Goal: Information Seeking & Learning: Learn about a topic

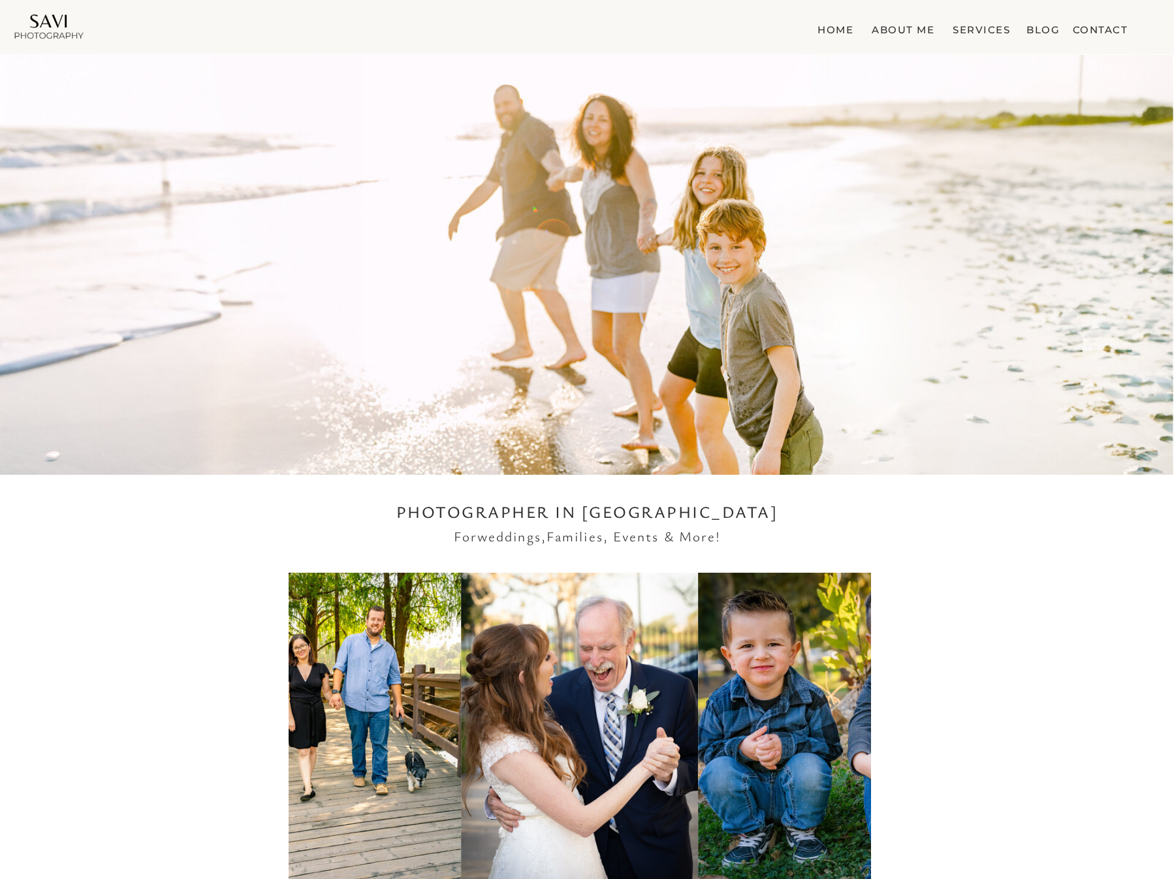
click at [982, 33] on nav "Services" at bounding box center [981, 27] width 63 height 13
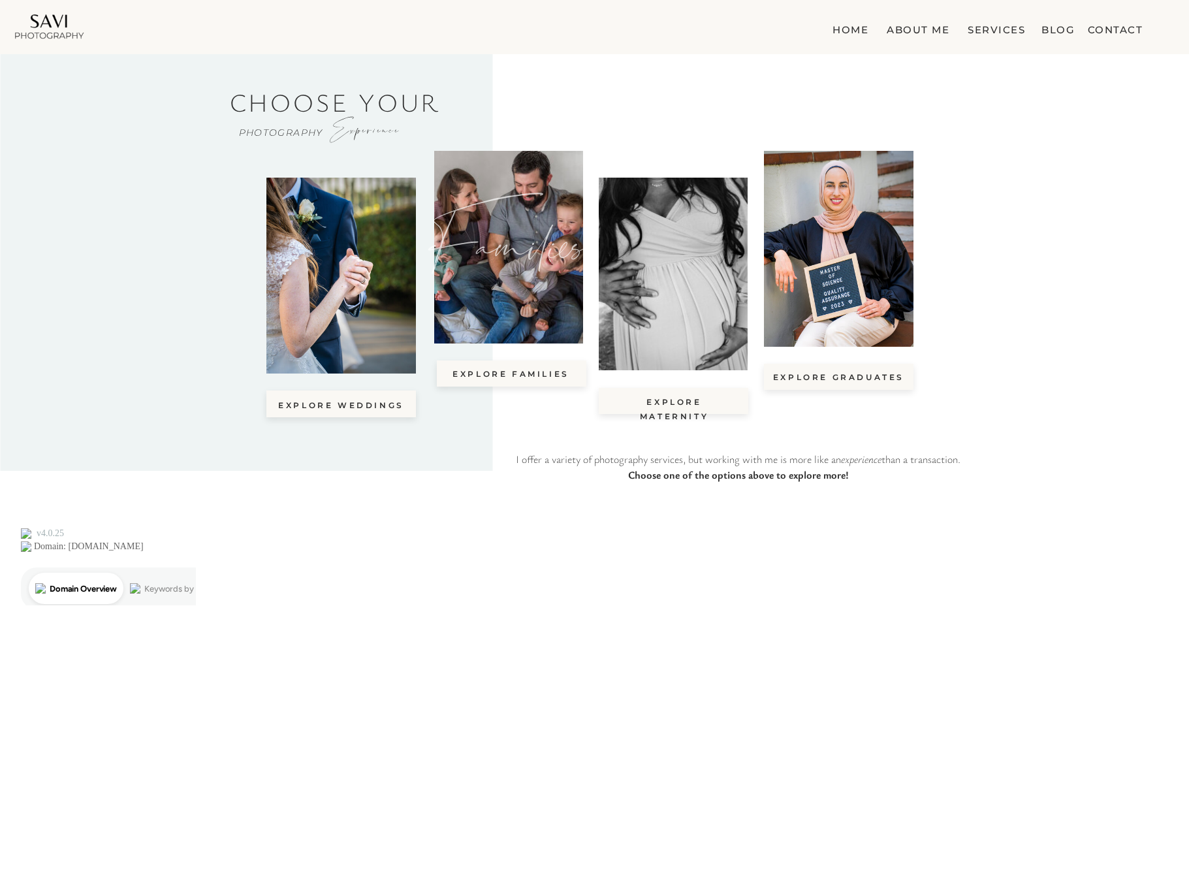
click at [519, 293] on icon "Families" at bounding box center [506, 243] width 157 height 110
click at [534, 377] on nav "explore Families" at bounding box center [510, 374] width 125 height 14
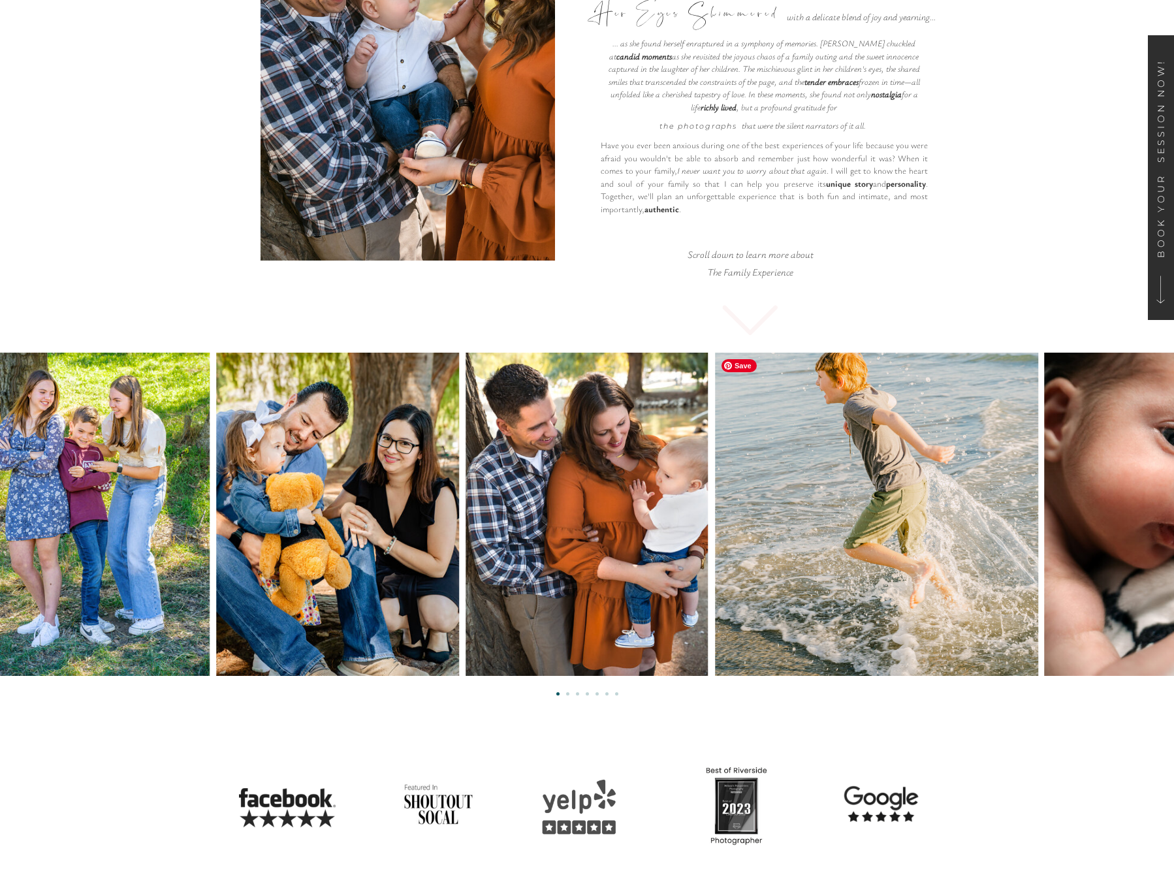
scroll to position [266, 0]
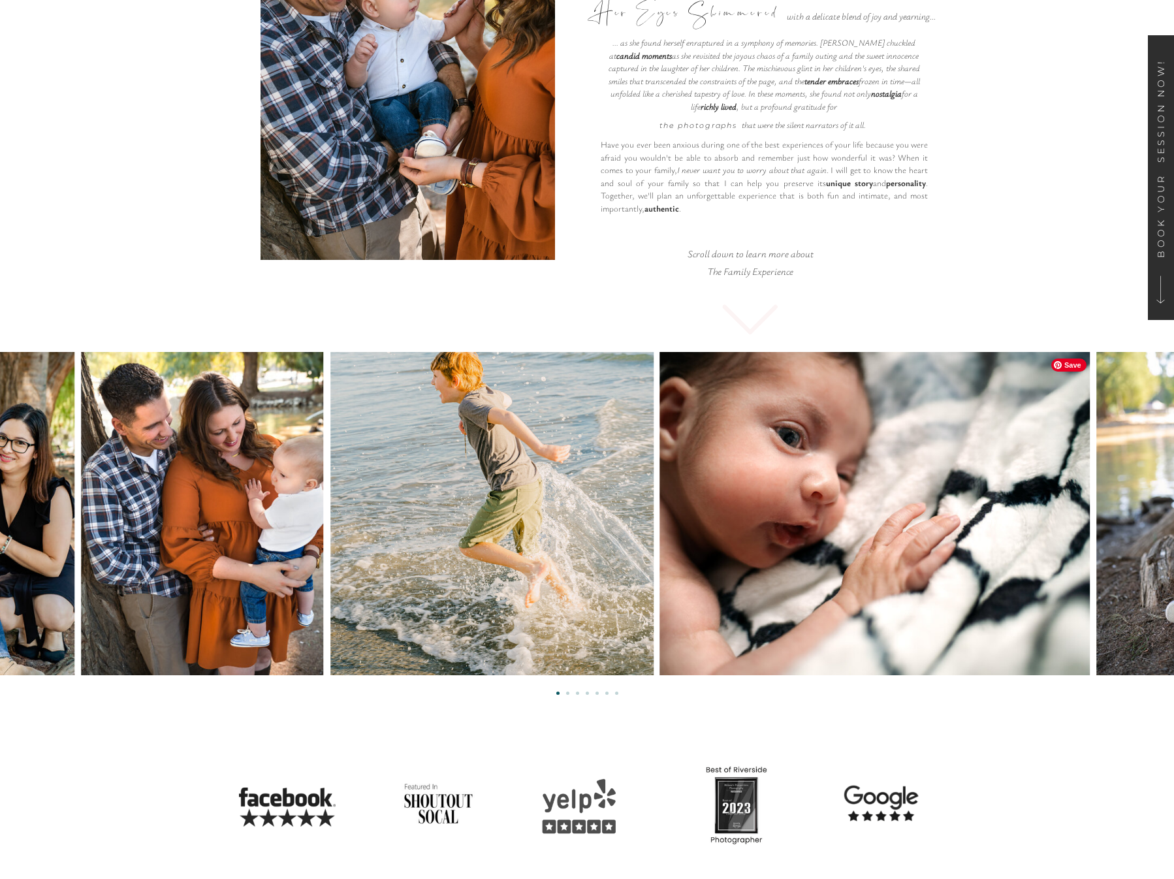
click at [711, 580] on img at bounding box center [875, 513] width 430 height 323
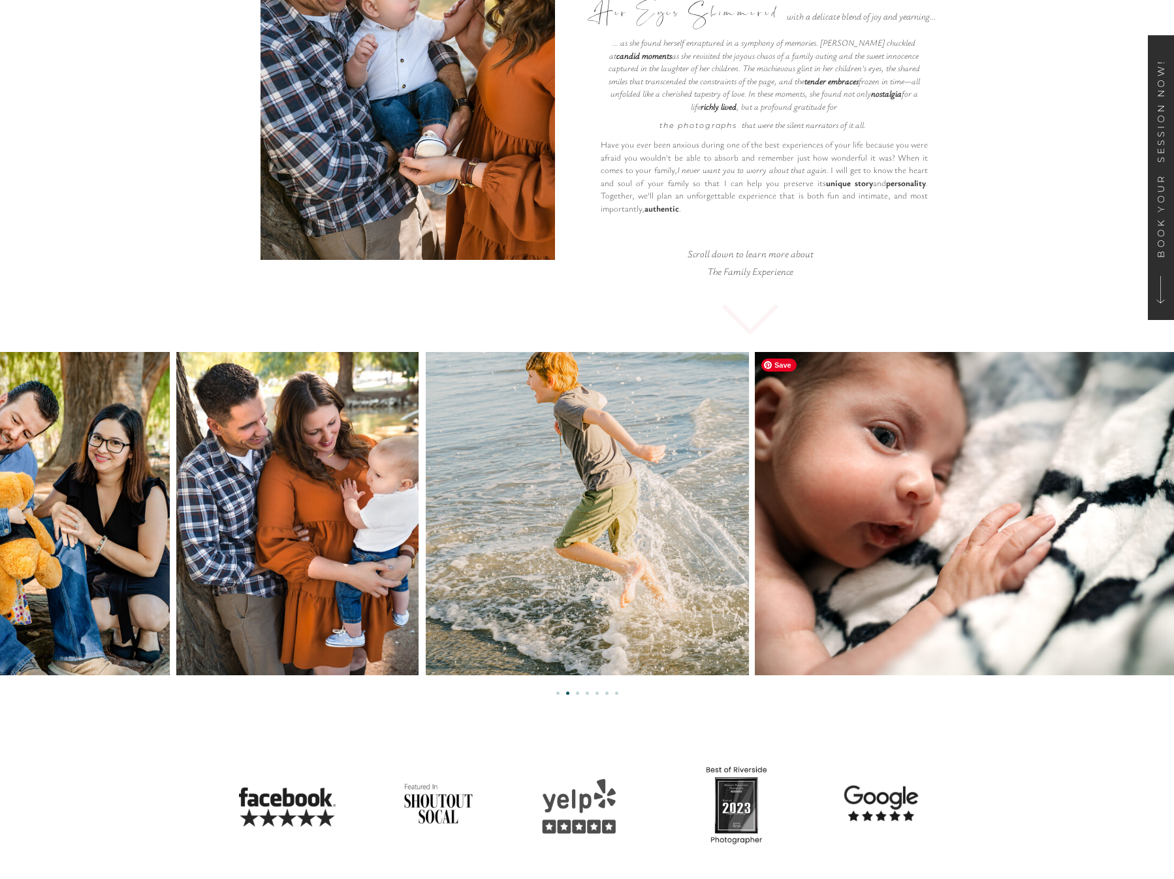
click at [755, 604] on img at bounding box center [970, 513] width 430 height 323
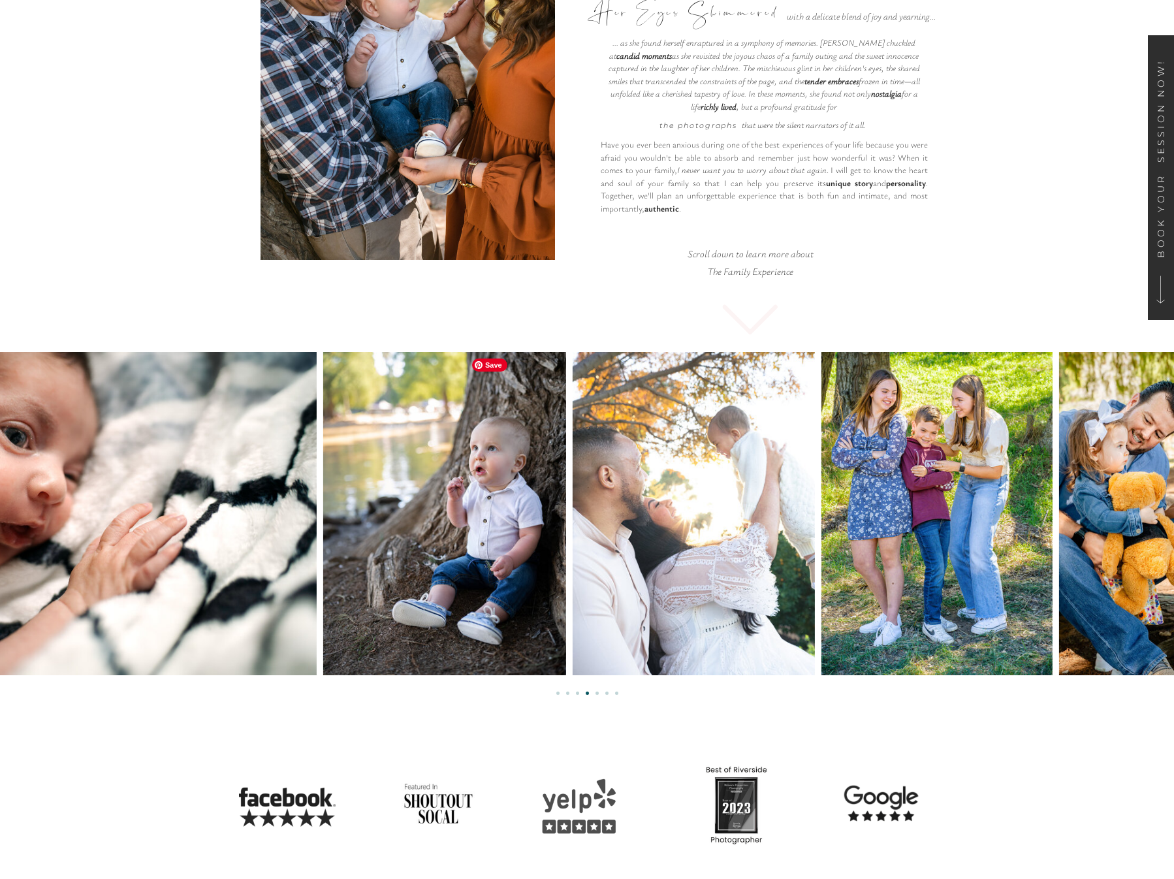
click at [323, 586] on img at bounding box center [444, 513] width 242 height 323
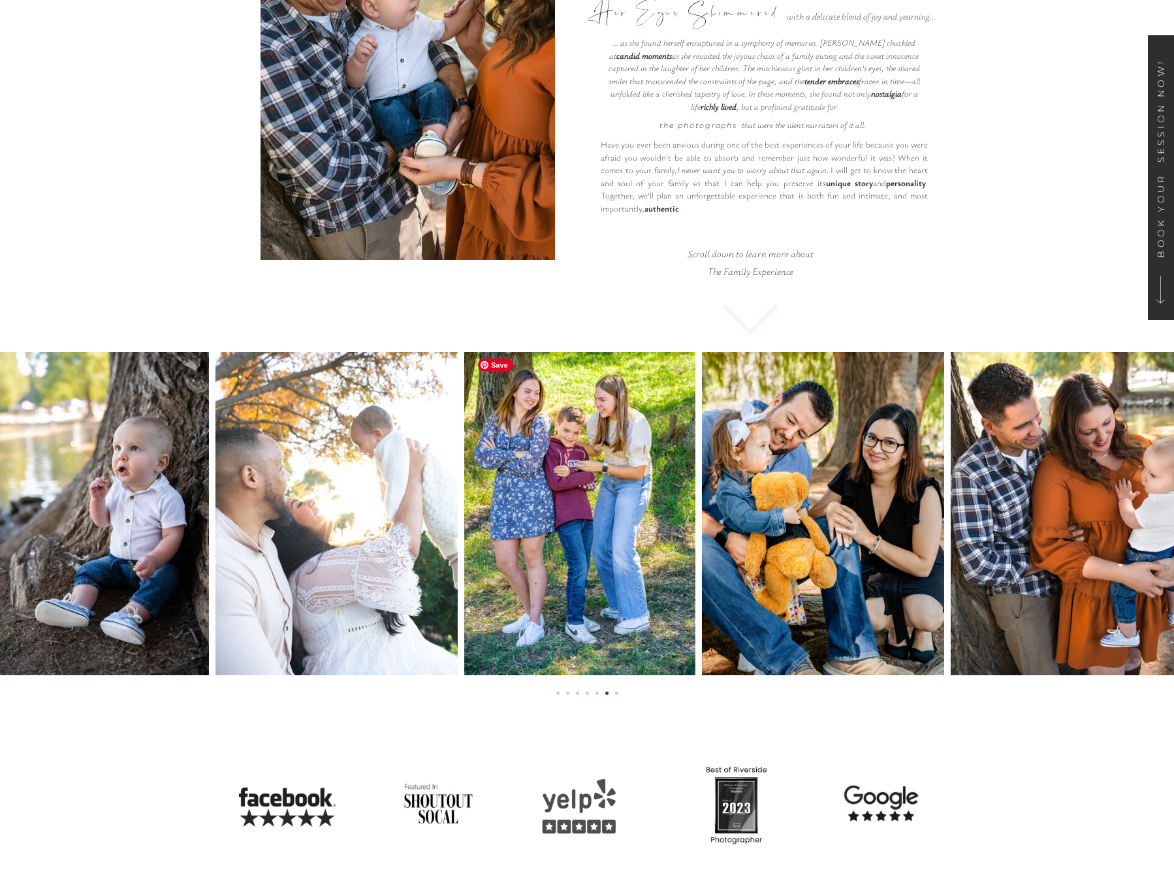
click at [464, 542] on img at bounding box center [579, 513] width 231 height 323
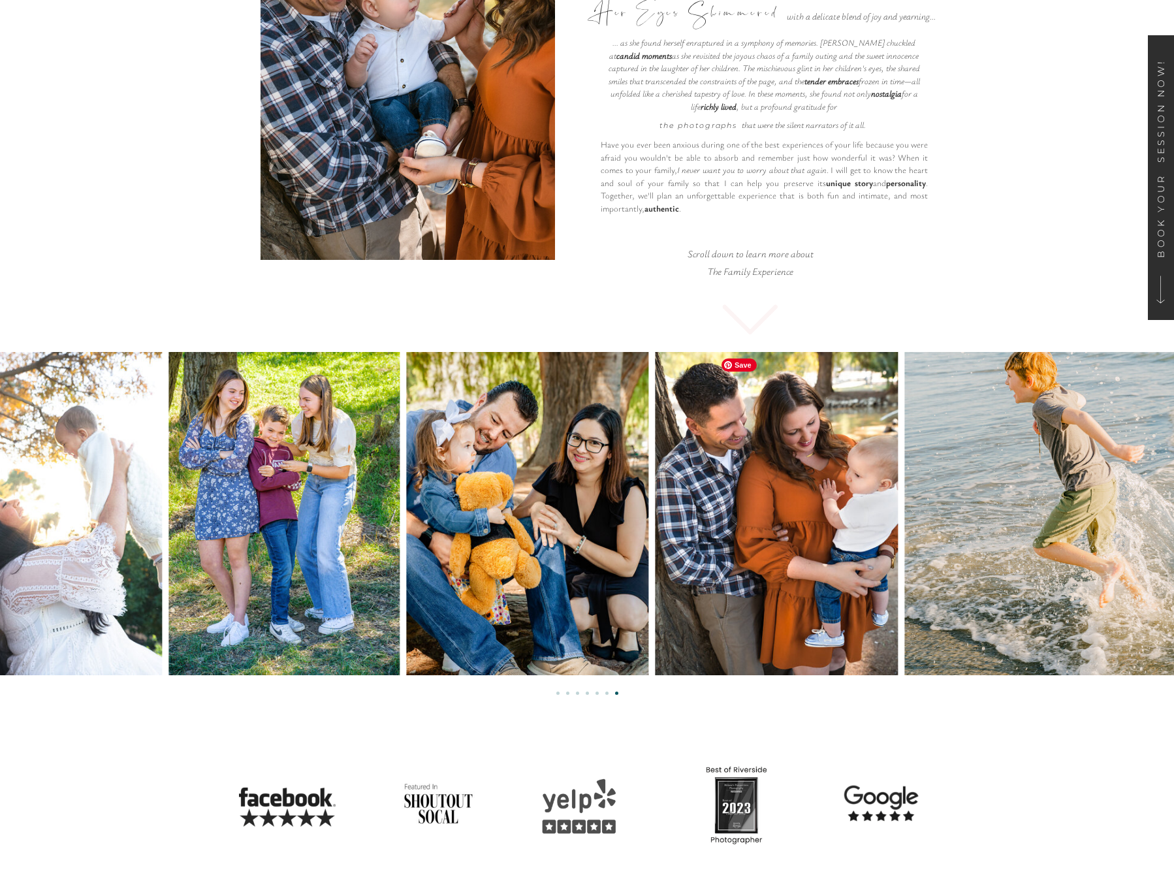
click at [655, 500] on img at bounding box center [776, 513] width 242 height 323
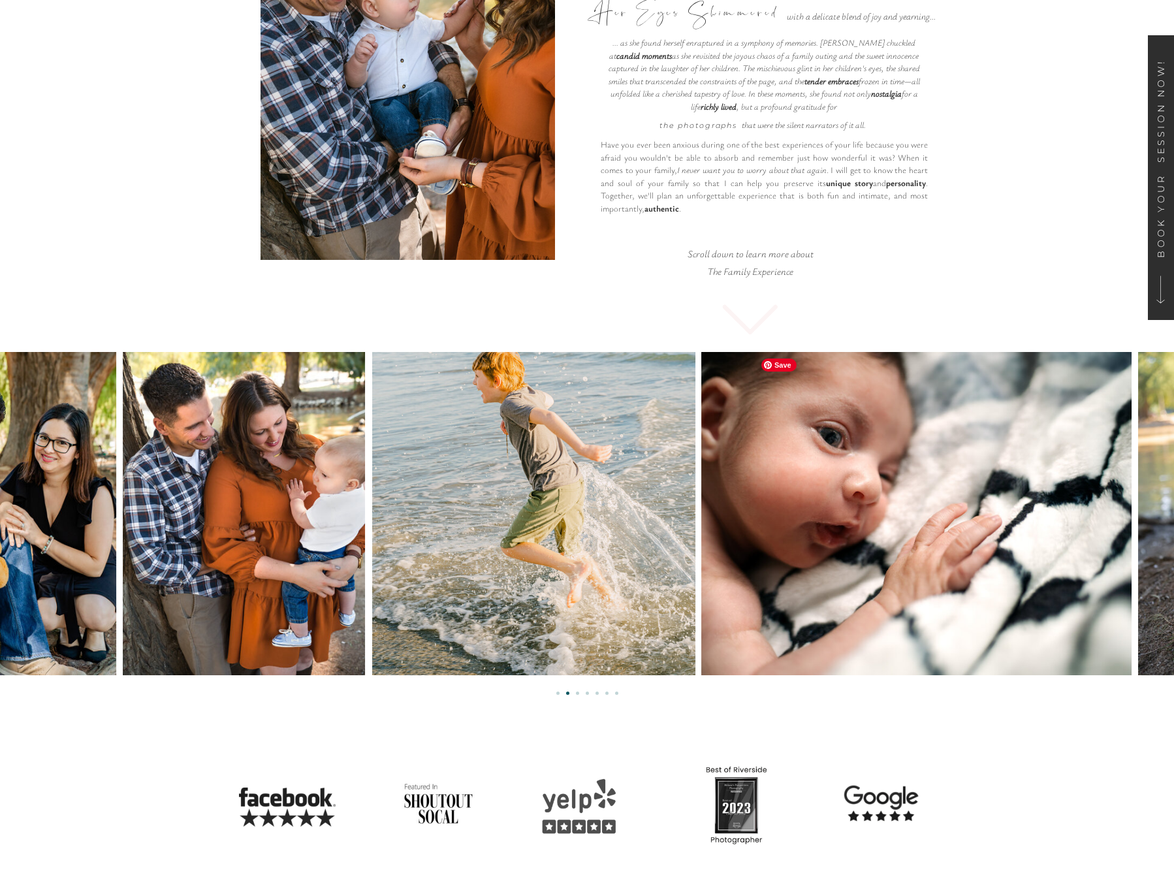
click at [701, 488] on img at bounding box center [916, 513] width 430 height 323
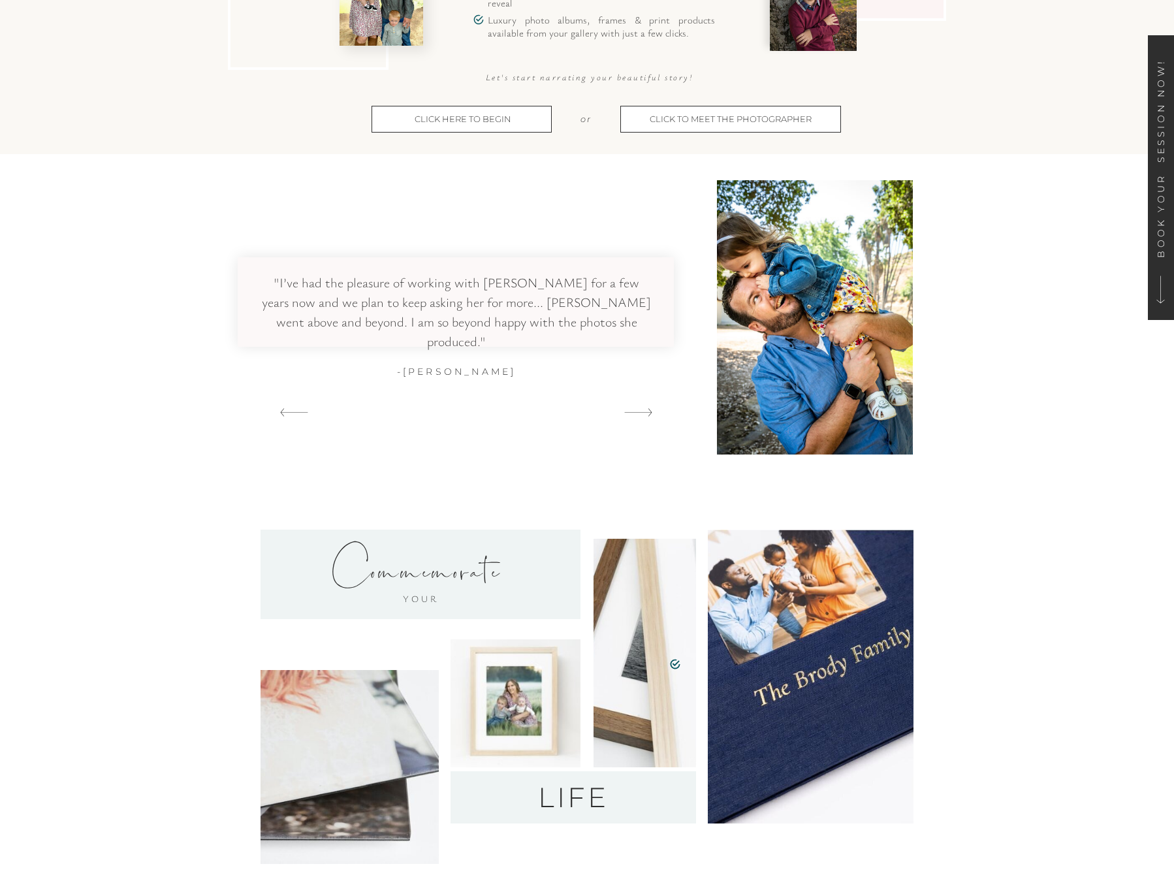
scroll to position [3644, 0]
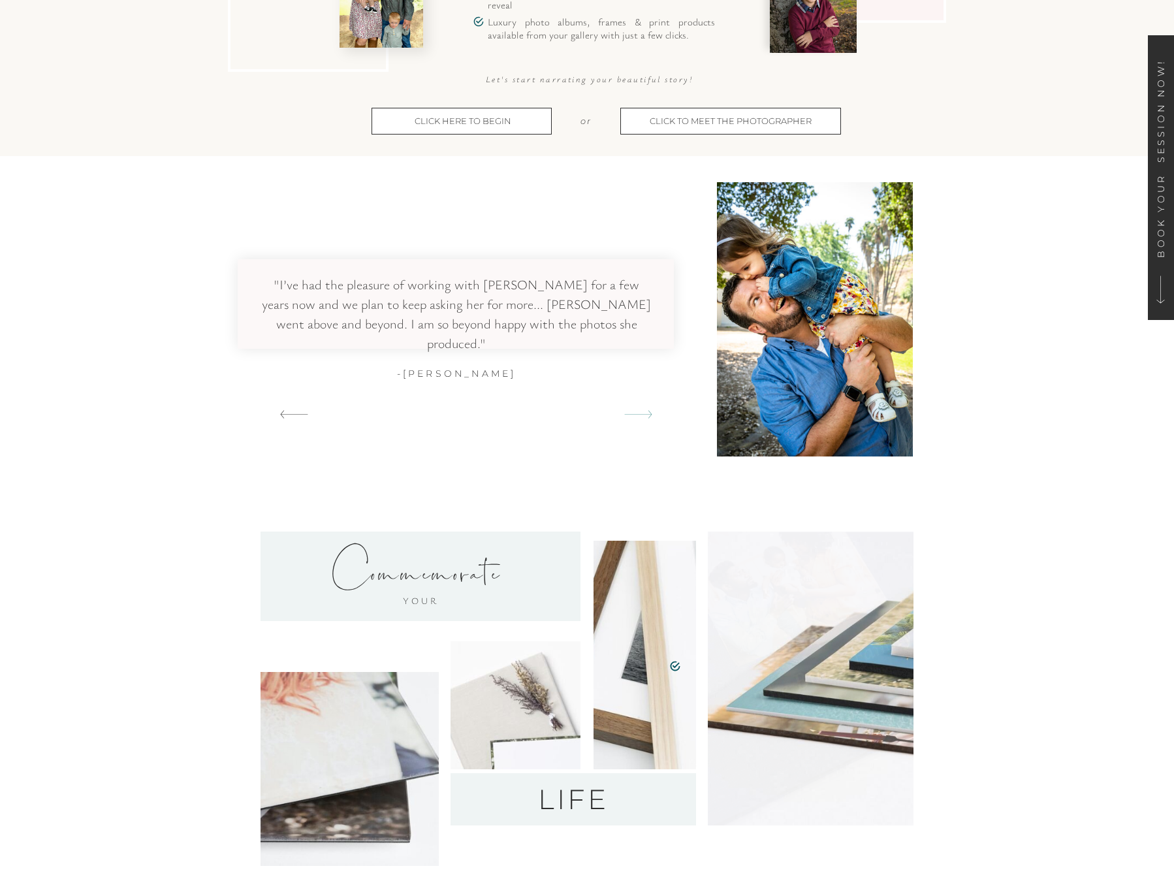
click at [638, 416] on icon at bounding box center [638, 414] width 28 height 8
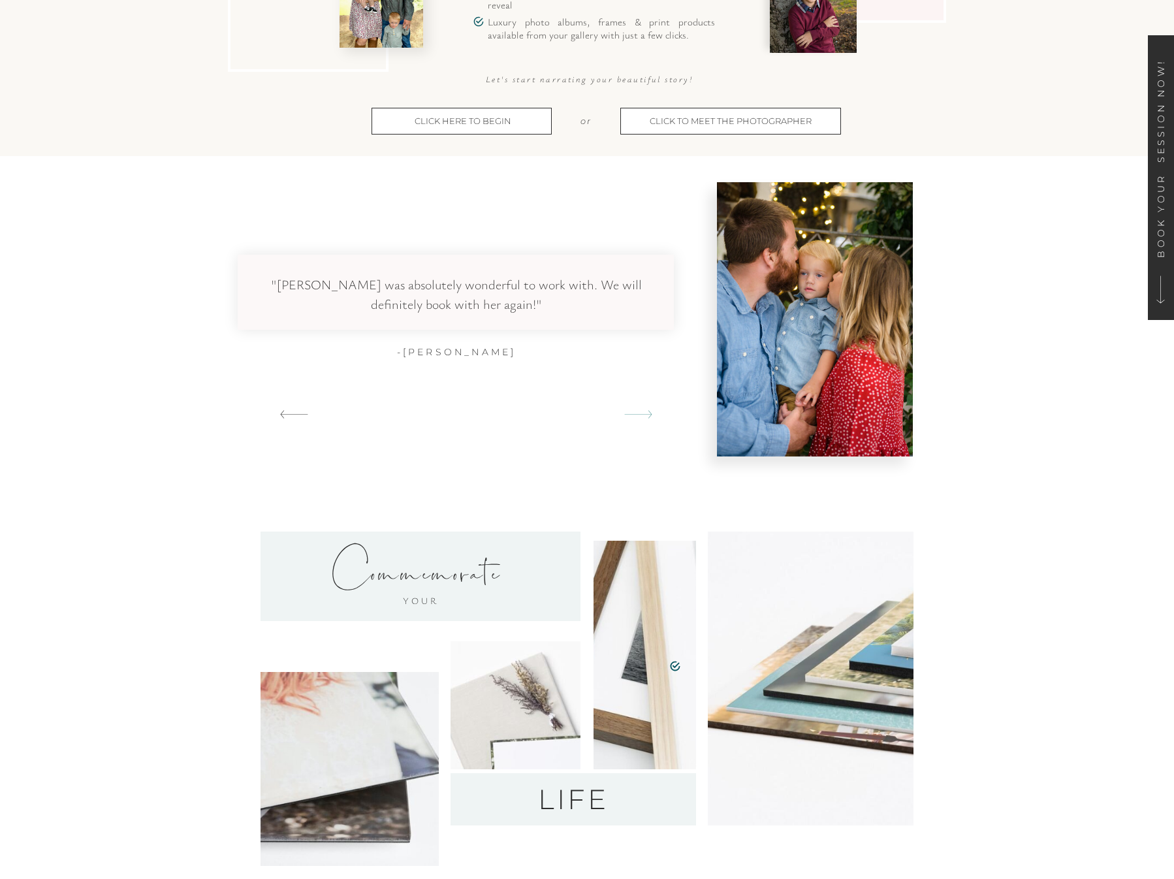
click at [638, 416] on icon at bounding box center [638, 414] width 28 height 8
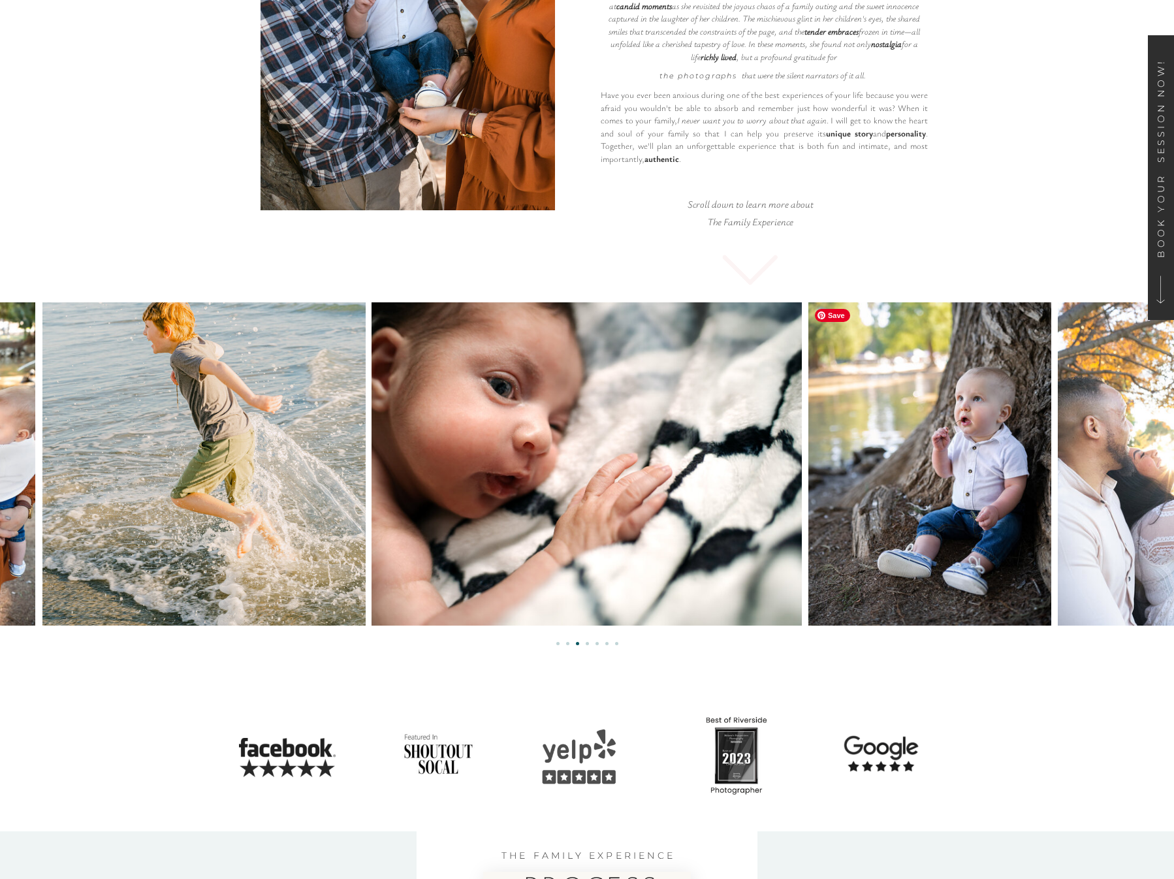
scroll to position [0, 0]
